Goal: Check status: Check status

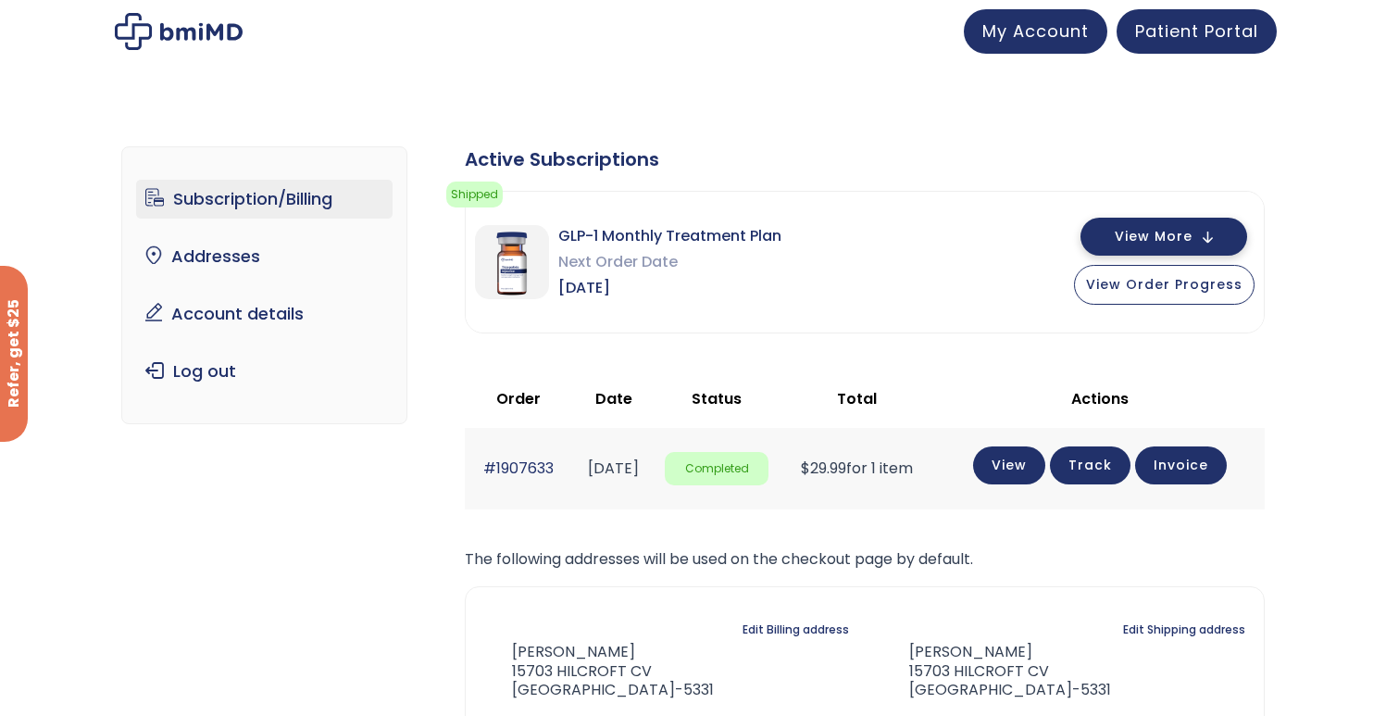
click at [1189, 232] on span "View More" at bounding box center [1154, 237] width 78 height 12
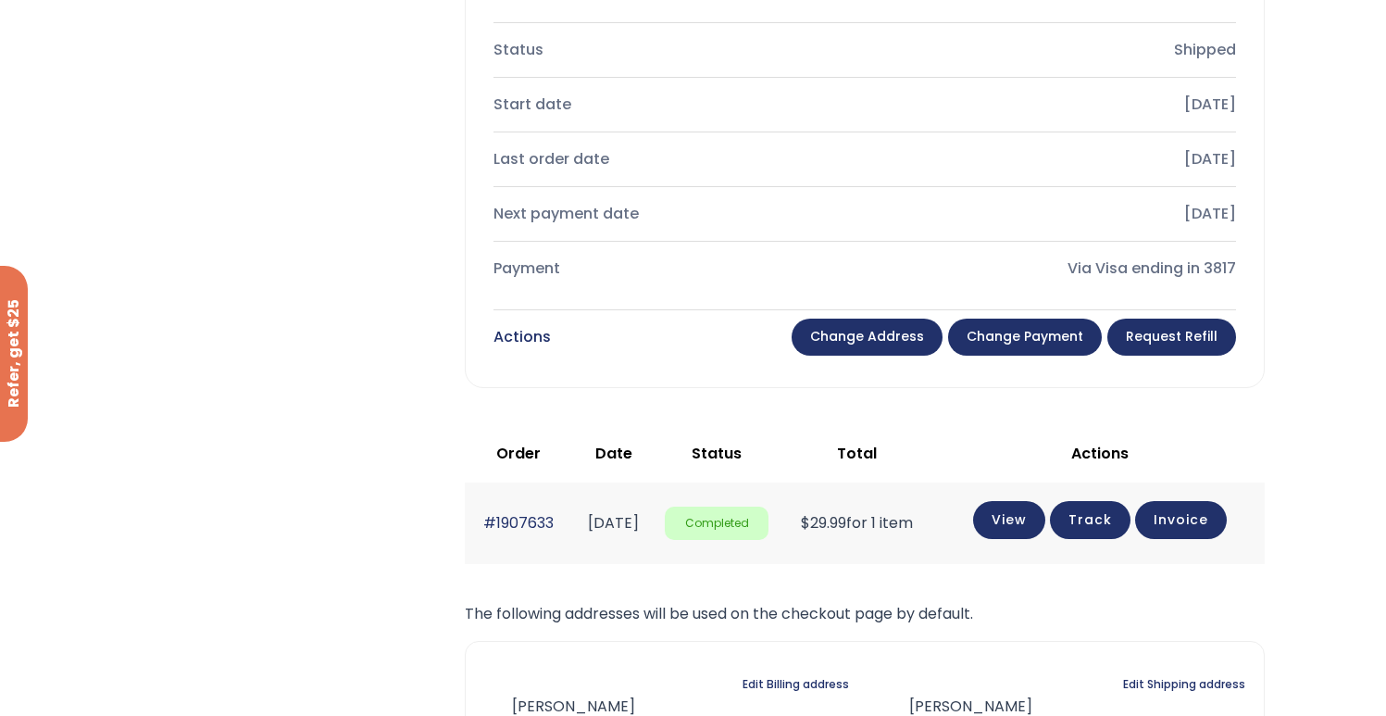
scroll to position [678, 0]
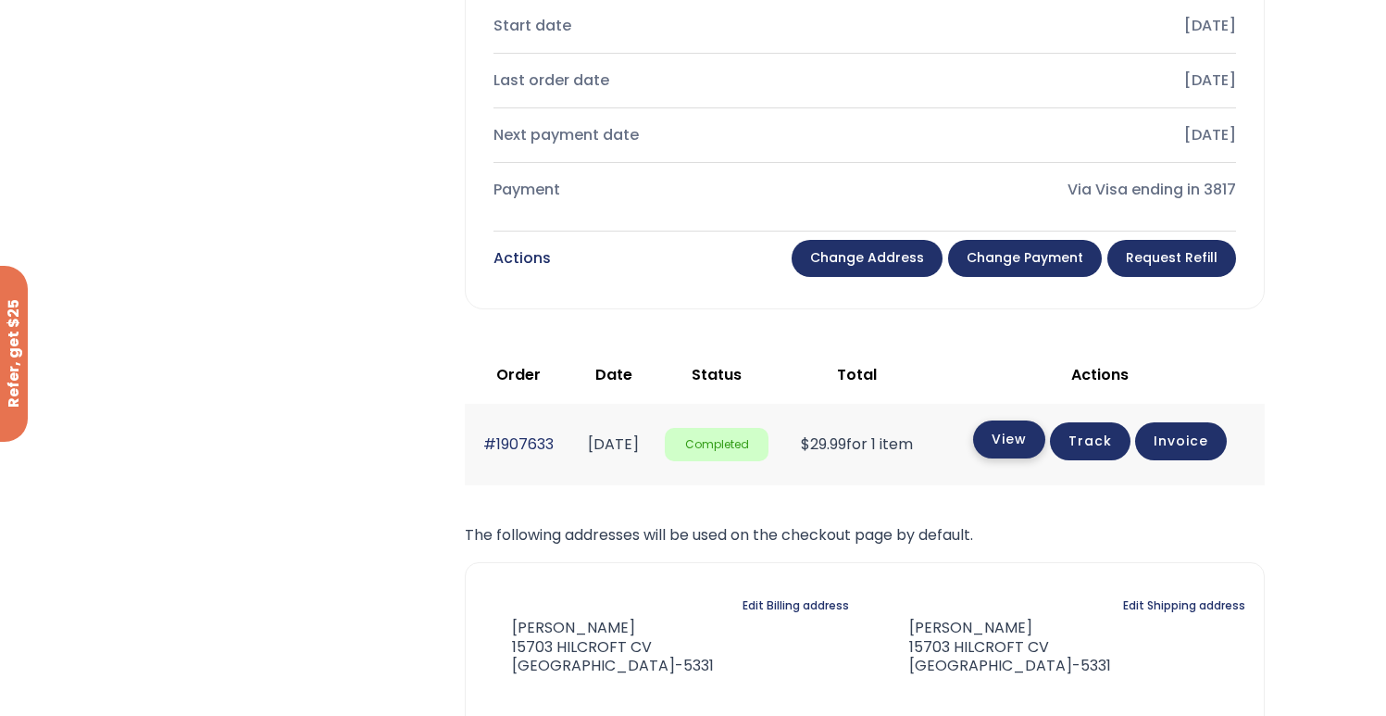
click at [1025, 440] on link "View" at bounding box center [1009, 439] width 72 height 38
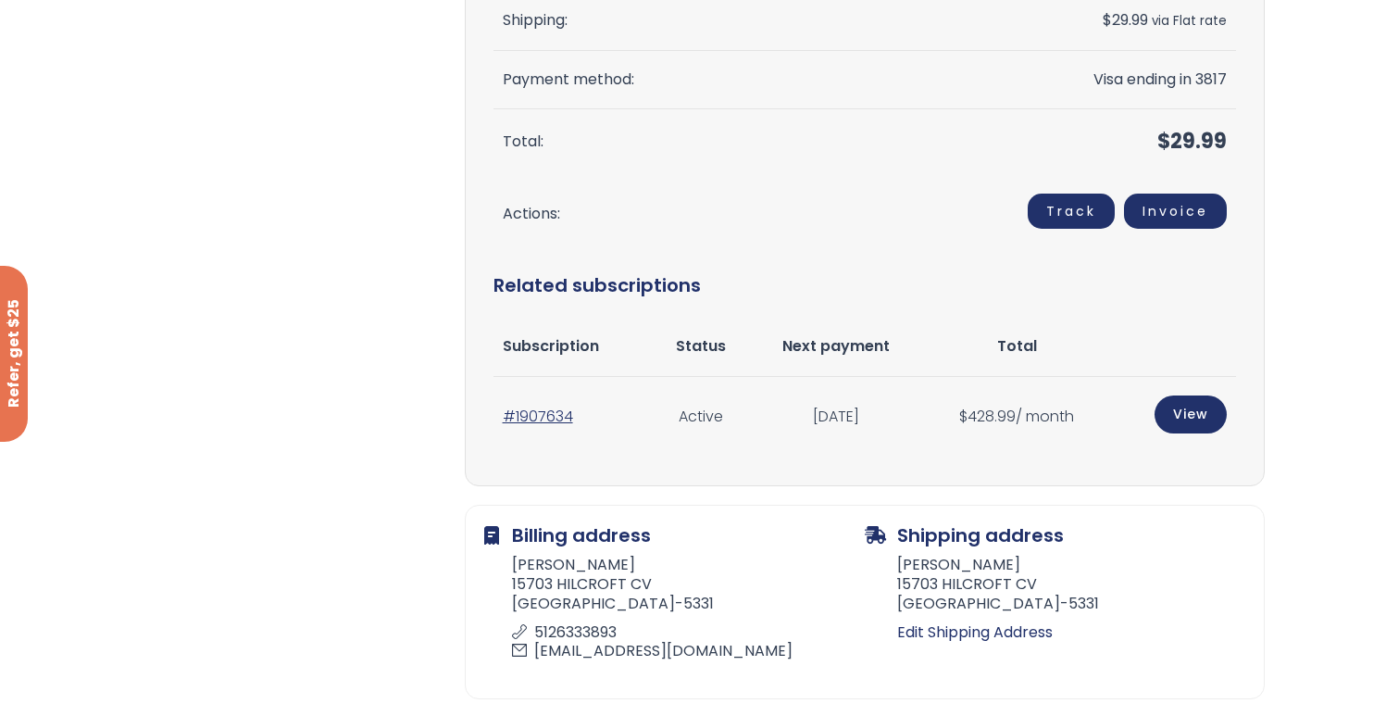
scroll to position [628, 0]
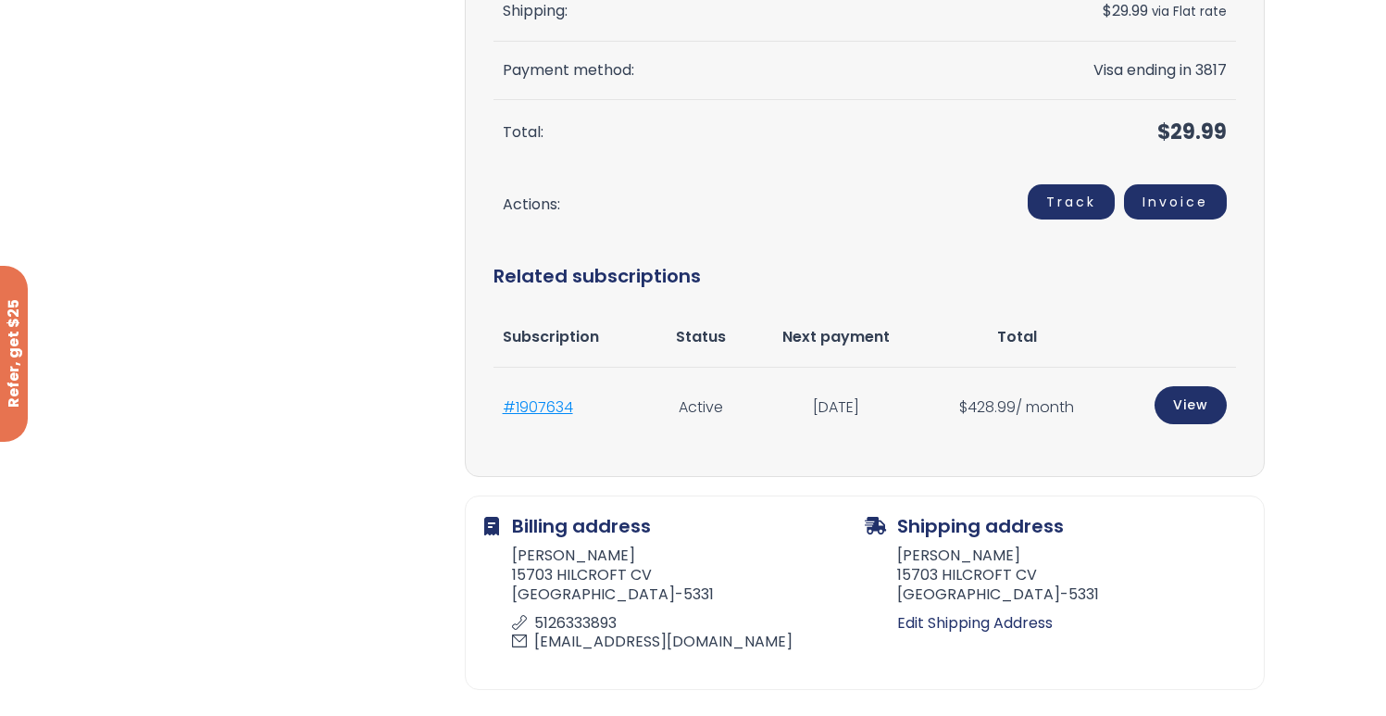
click at [536, 402] on link "#1907634" at bounding box center [538, 406] width 70 height 21
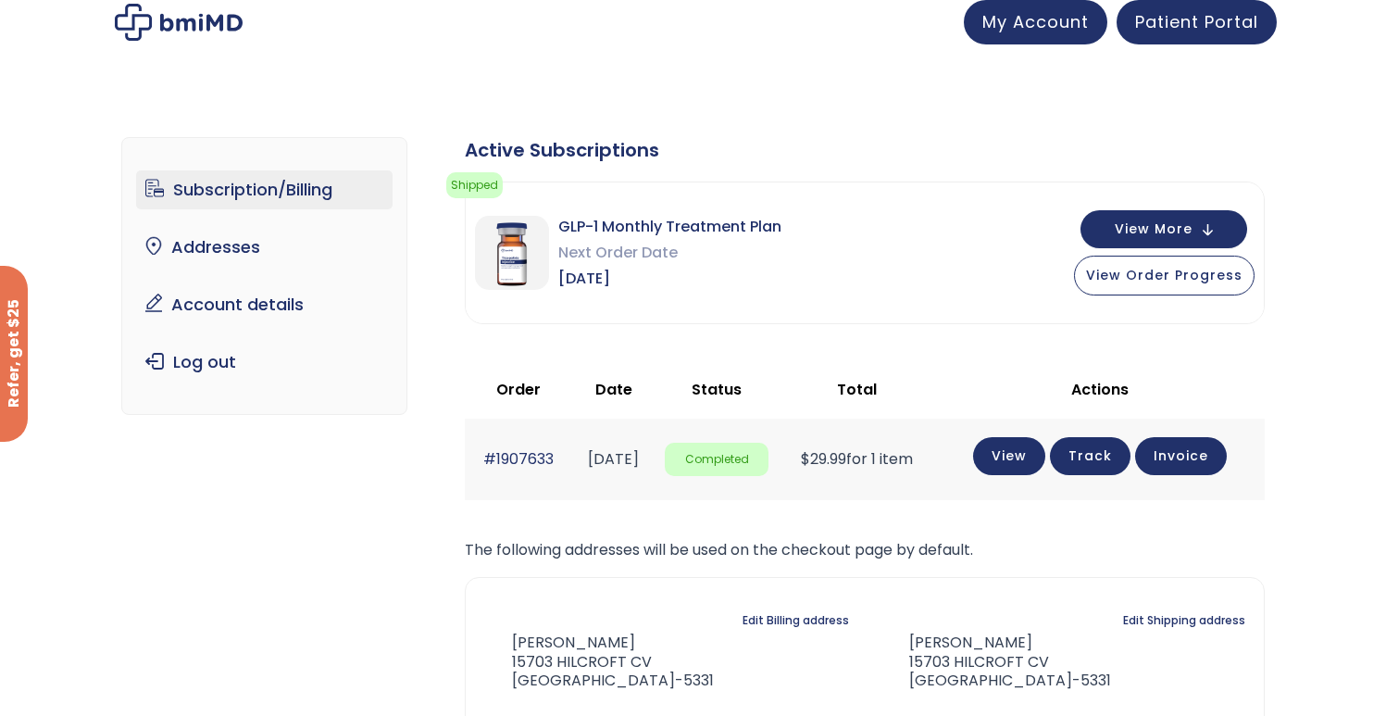
scroll to position [15, 0]
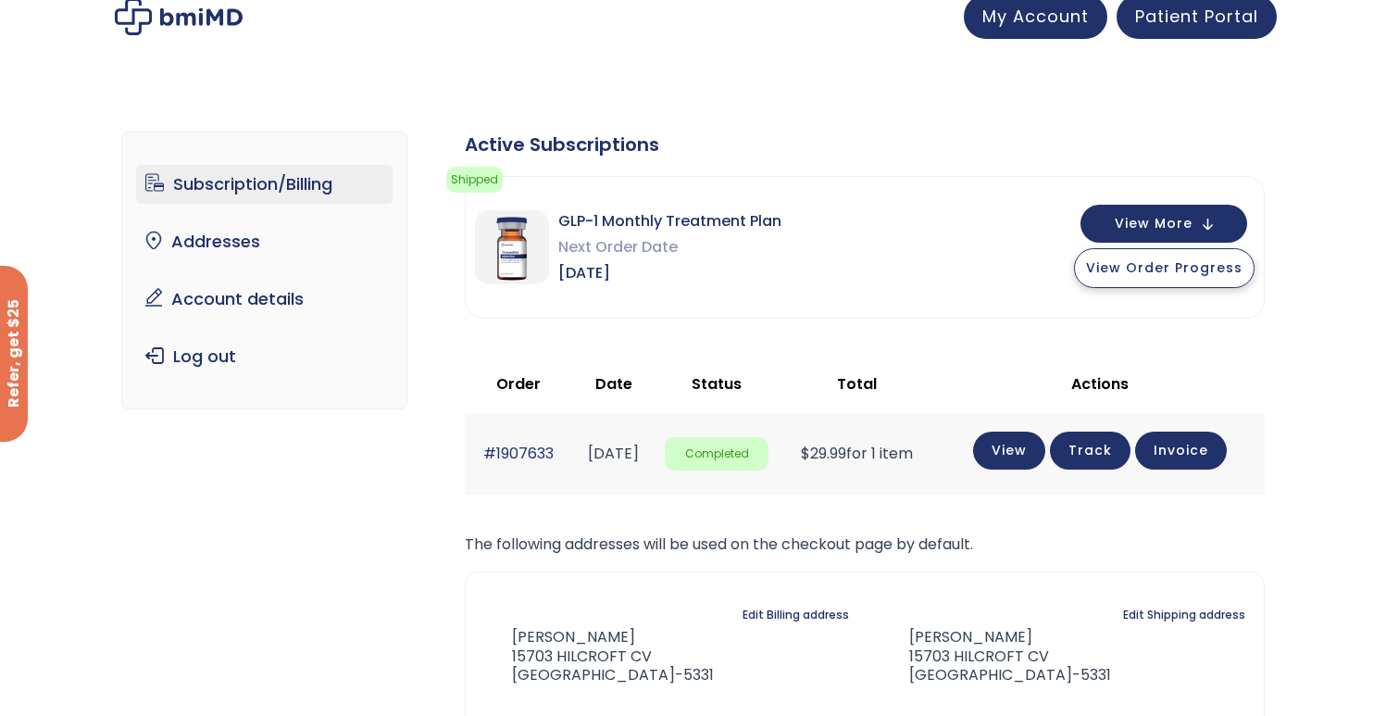
click at [1171, 268] on span "View Order Progress" at bounding box center [1164, 267] width 156 height 19
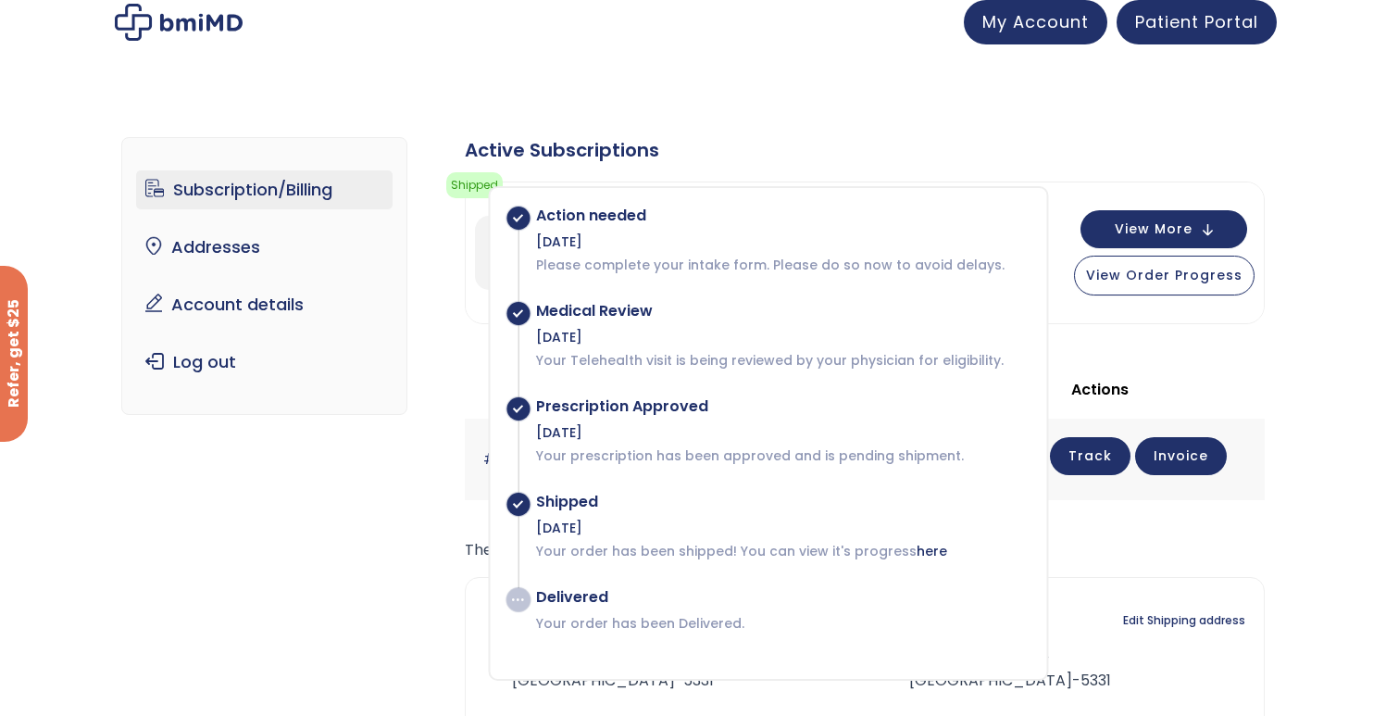
scroll to position [0, 0]
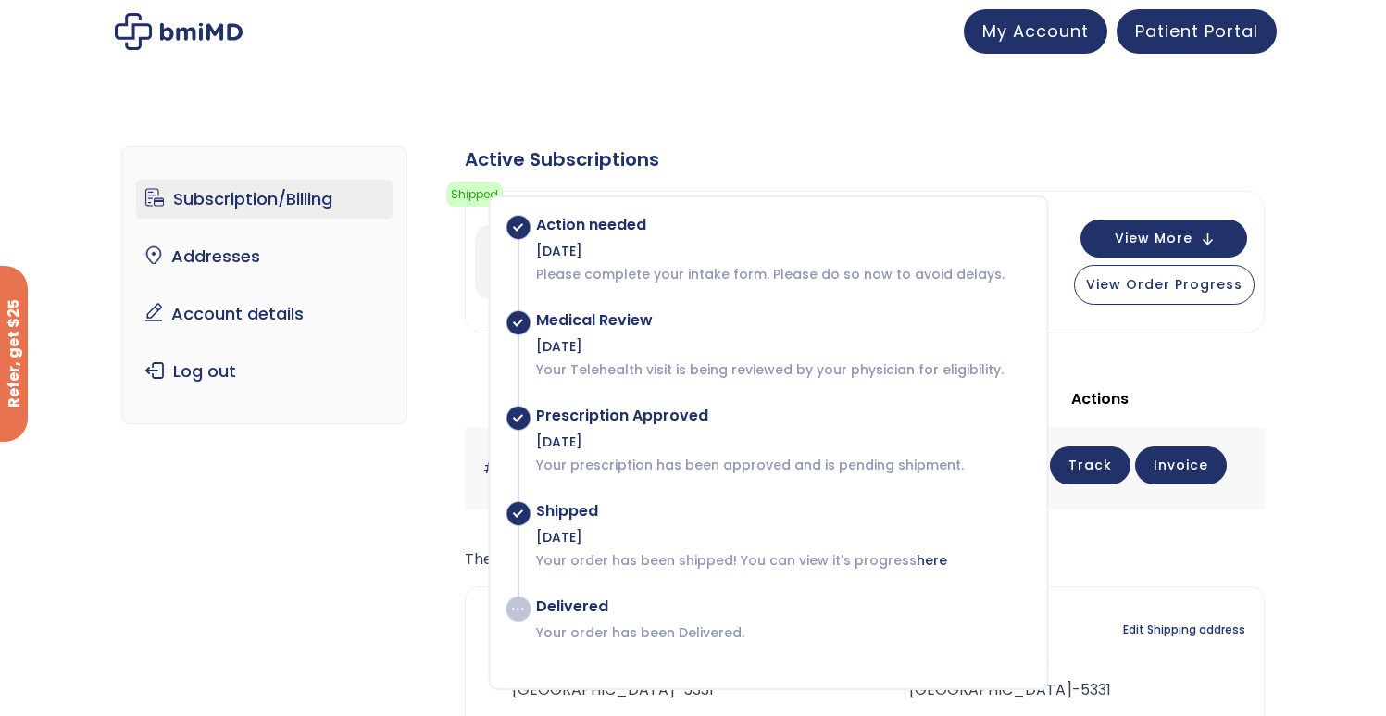
click at [1190, 142] on div "Subscription/Billing bmiRewards Addresses Account details Submit a Review Log o…" at bounding box center [692, 497] width 1143 height 776
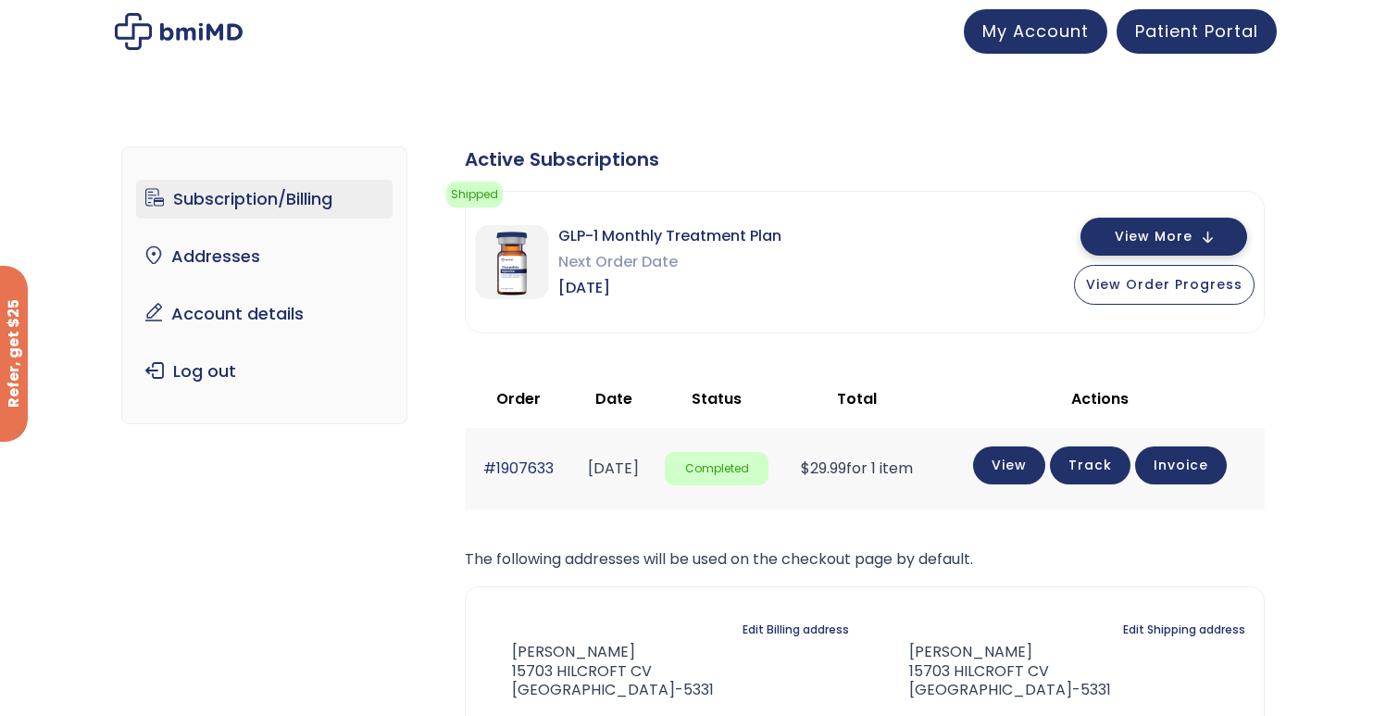
click at [1173, 231] on span "View More" at bounding box center [1154, 237] width 78 height 12
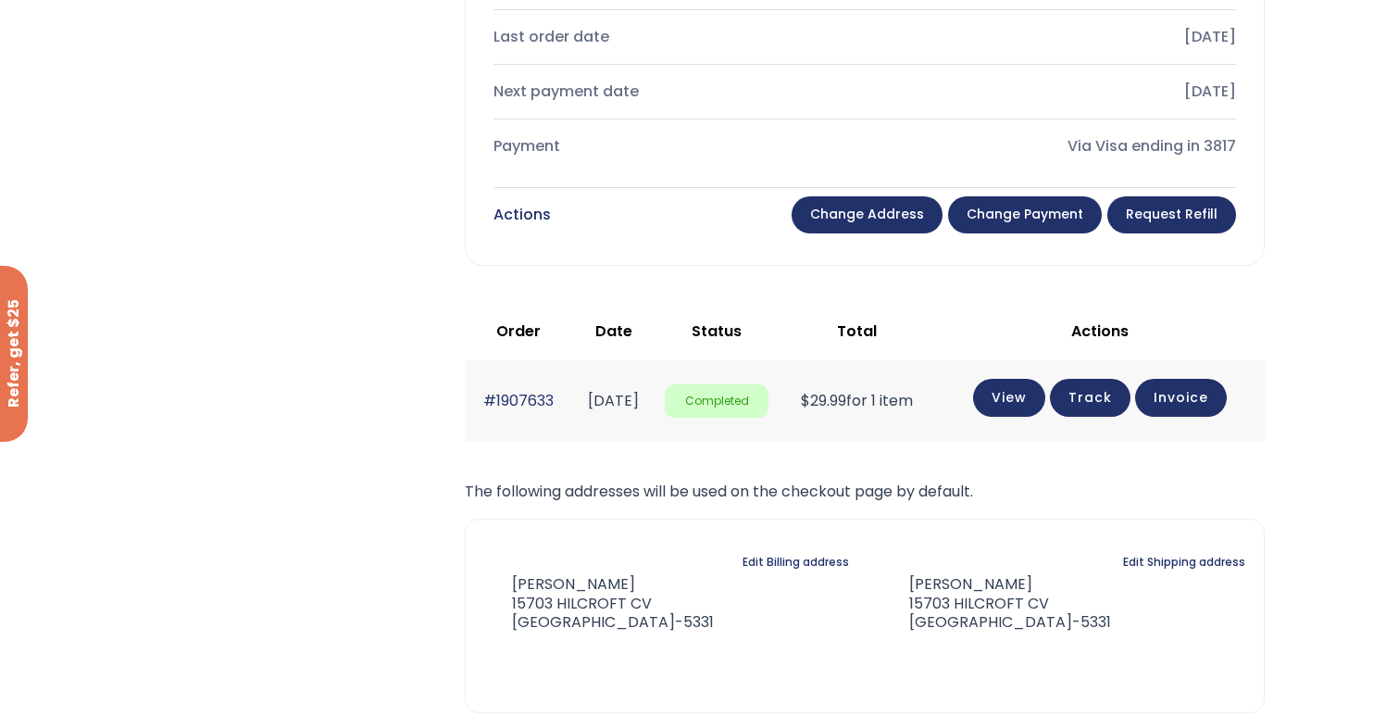
scroll to position [720, 0]
click at [1024, 401] on link "View" at bounding box center [1009, 397] width 72 height 38
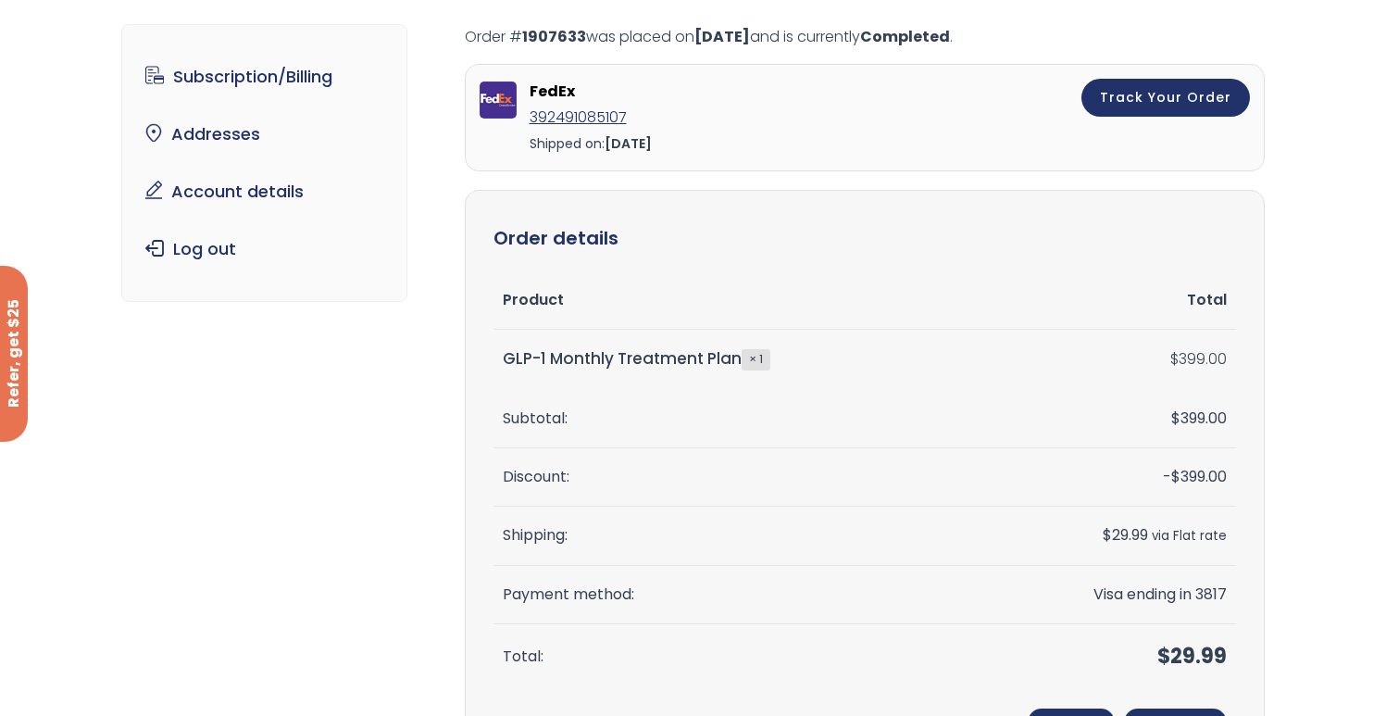
scroll to position [100, 0]
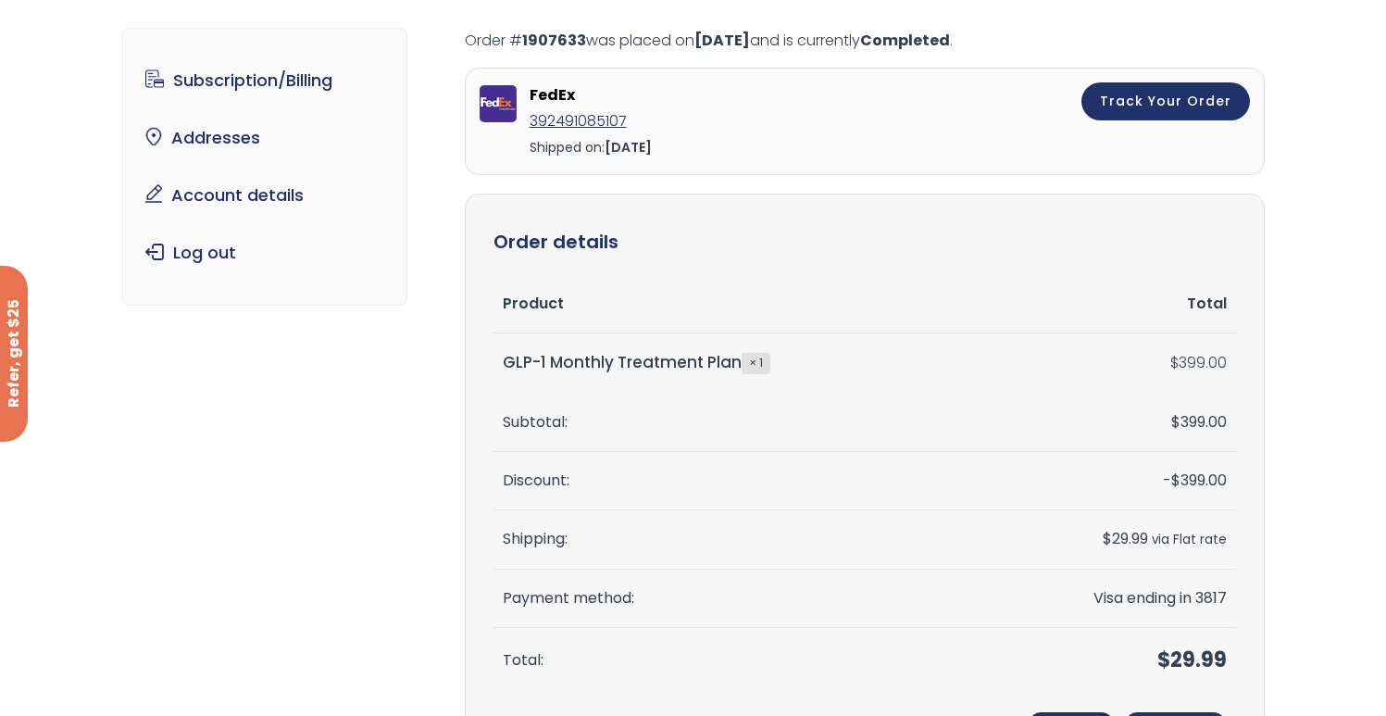
click at [760, 362] on strong "× 1" at bounding box center [756, 363] width 29 height 20
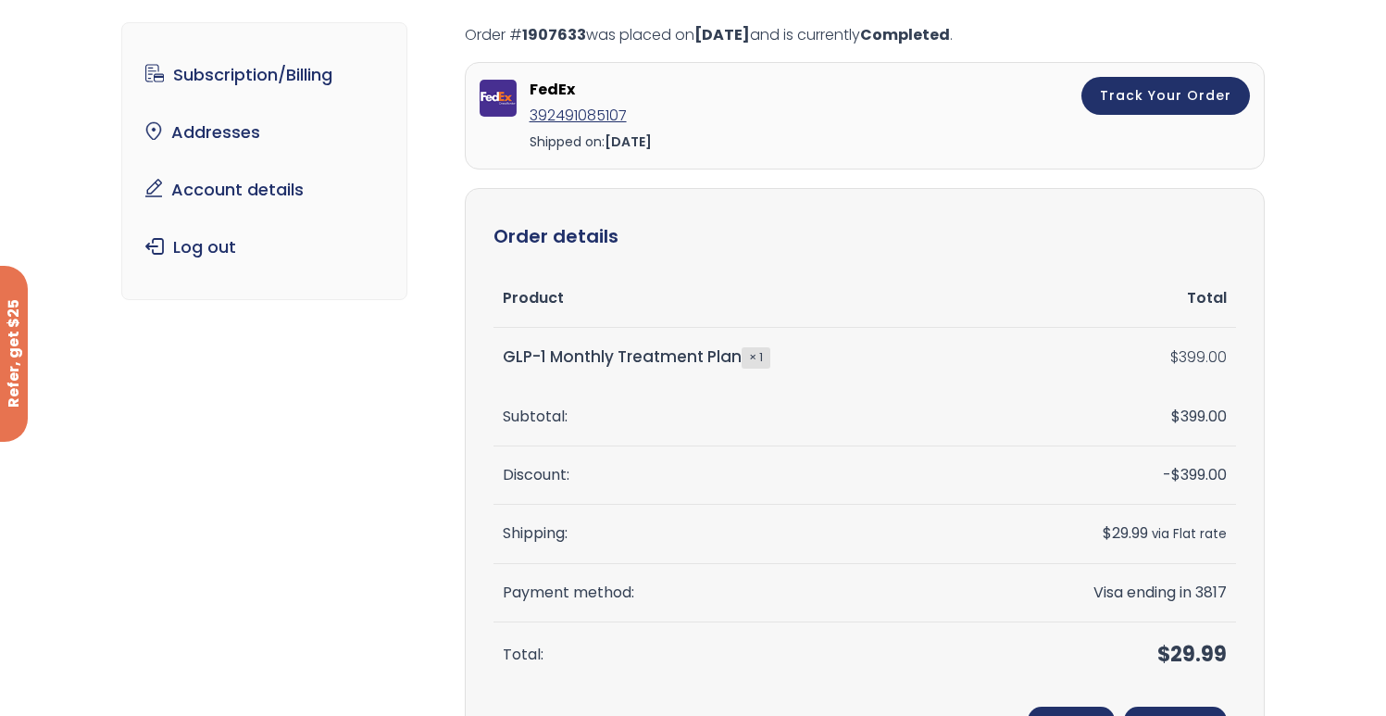
scroll to position [0, 0]
